Goal: Check status: Check status

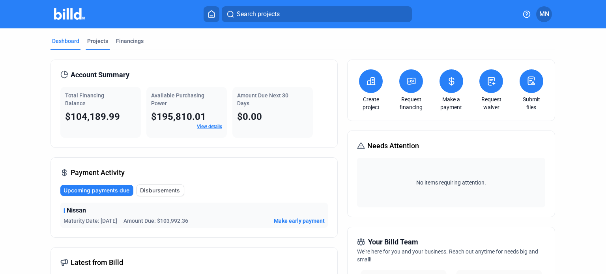
click at [87, 40] on div "Projects" at bounding box center [97, 41] width 21 height 8
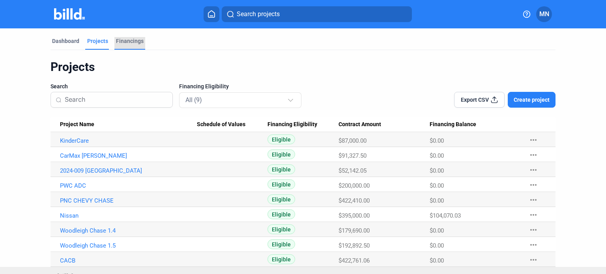
click at [131, 38] on div "Financings" at bounding box center [130, 41] width 28 height 8
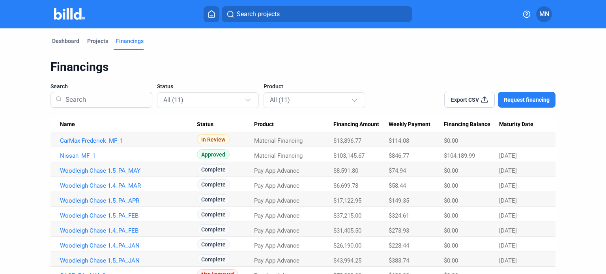
drag, startPoint x: 332, startPoint y: 142, endPoint x: 366, endPoint y: 140, distance: 34.4
click at [366, 140] on div "$13,896.77" at bounding box center [360, 140] width 55 height 7
drag, startPoint x: 366, startPoint y: 140, endPoint x: 311, endPoint y: 146, distance: 55.5
click at [311, 146] on tr "CarMax Frederick_MF_1 In Review Material Financing $13,896.77 $114.08 $0.00" at bounding box center [302, 139] width 505 height 15
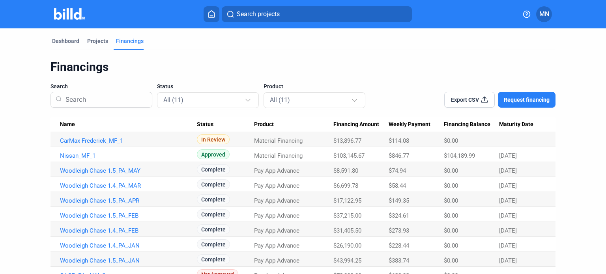
click at [379, 71] on div "Financings" at bounding box center [302, 67] width 505 height 15
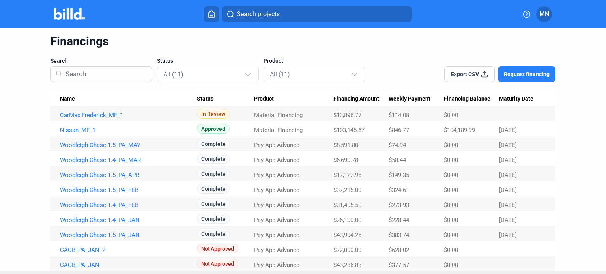
scroll to position [43, 0]
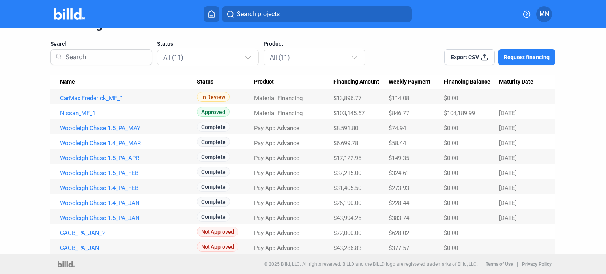
drag, startPoint x: 470, startPoint y: 110, endPoint x: 426, endPoint y: 110, distance: 43.8
click at [426, 110] on tr "Nissan_MF_1 Approved Material Financing $103,145.67 $846.77 $104,189.99 [DATE]" at bounding box center [302, 111] width 505 height 15
click at [476, 104] on Balance "$104,189.99" at bounding box center [471, 97] width 55 height 15
drag, startPoint x: 500, startPoint y: 108, endPoint x: 529, endPoint y: 111, distance: 29.3
click at [529, 104] on Date "[DATE]" at bounding box center [527, 97] width 56 height 15
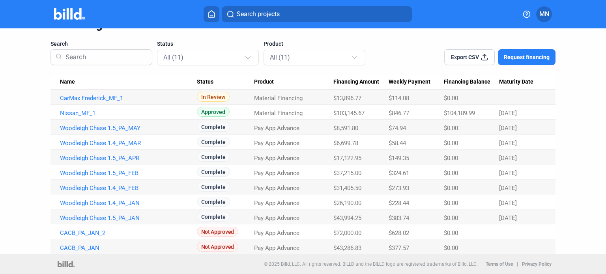
click at [529, 98] on div "[DATE]" at bounding box center [522, 98] width 47 height 0
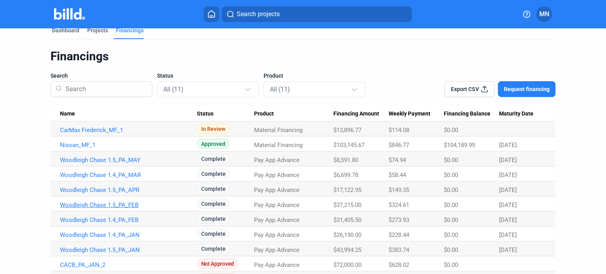
scroll to position [0, 0]
